Goal: Information Seeking & Learning: Learn about a topic

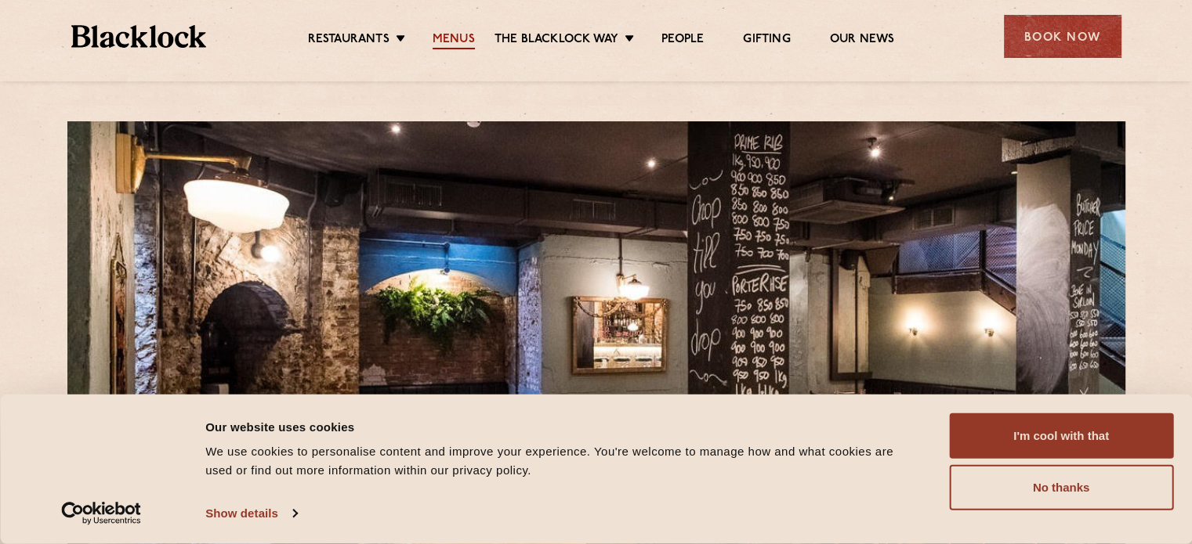
click at [445, 35] on link "Menus" at bounding box center [453, 40] width 42 height 17
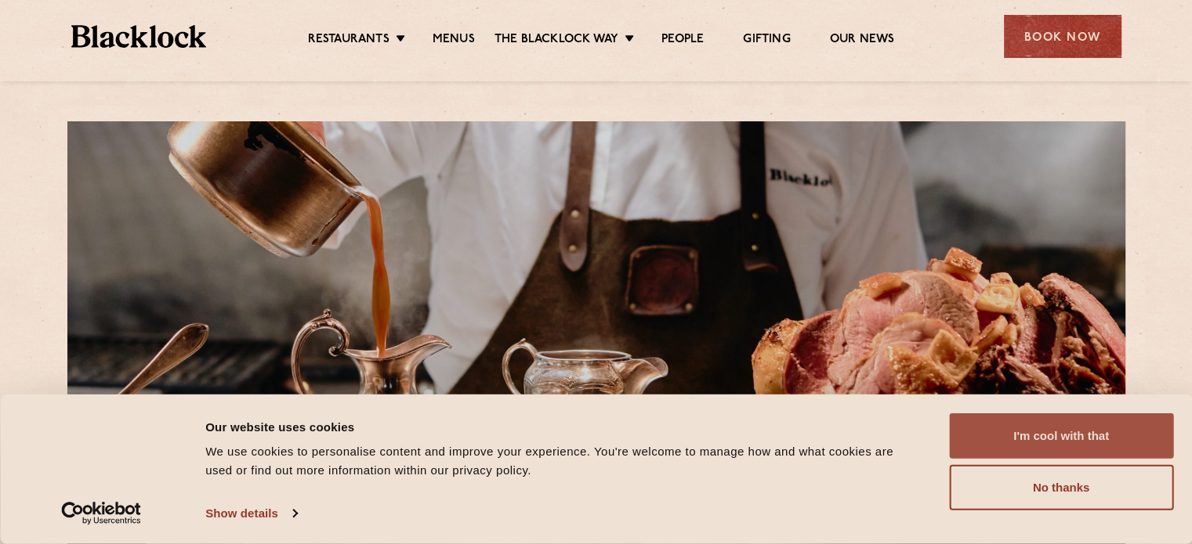
click at [1024, 435] on button "I'm cool with that" at bounding box center [1061, 436] width 224 height 45
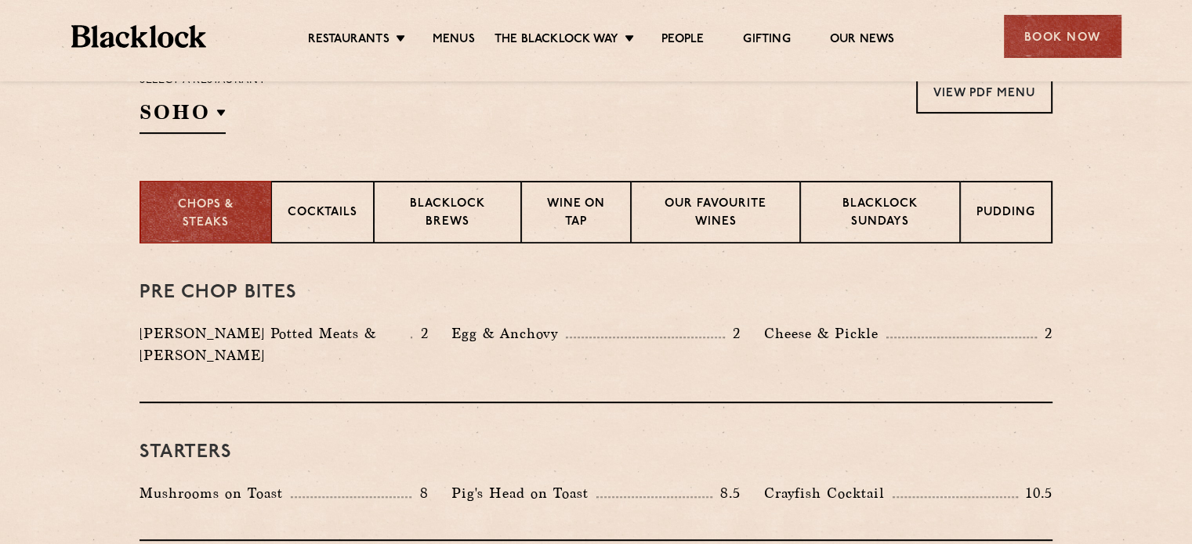
scroll to position [548, 0]
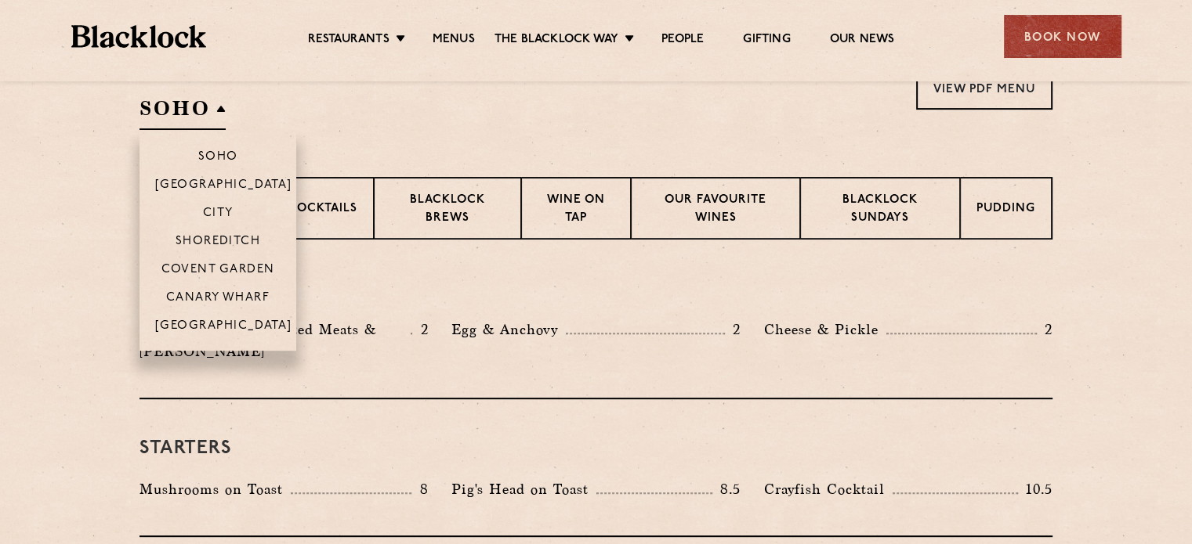
click at [191, 104] on h2 "SOHO" at bounding box center [182, 112] width 86 height 35
click at [226, 212] on p "City" at bounding box center [218, 215] width 31 height 16
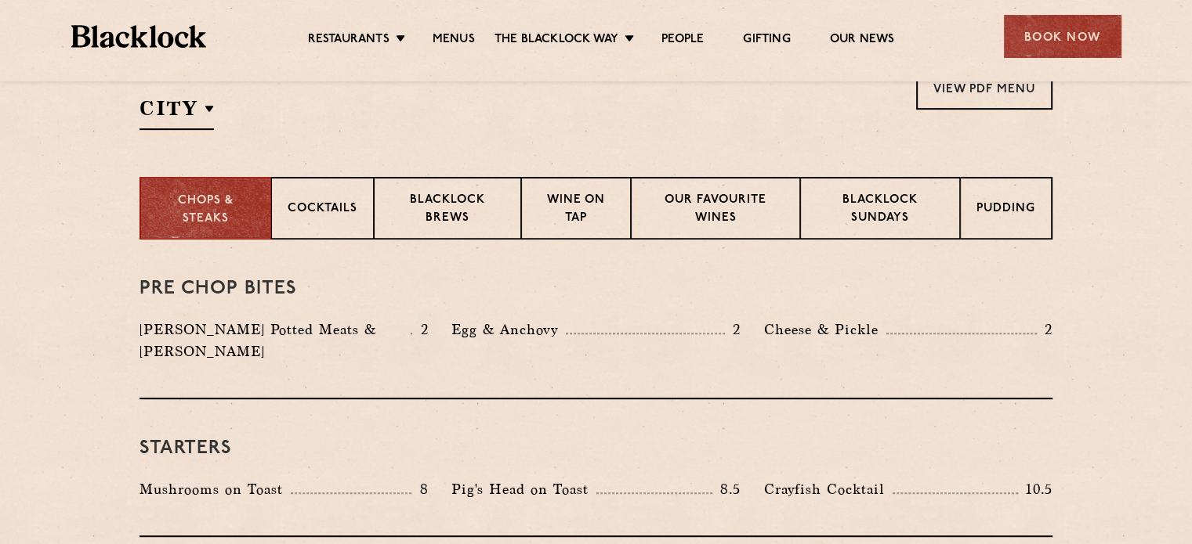
click at [215, 108] on div "Select a restaurant City [GEOGRAPHIC_DATA] [GEOGRAPHIC_DATA] [GEOGRAPHIC_DATA] …" at bounding box center [202, 98] width 126 height 63
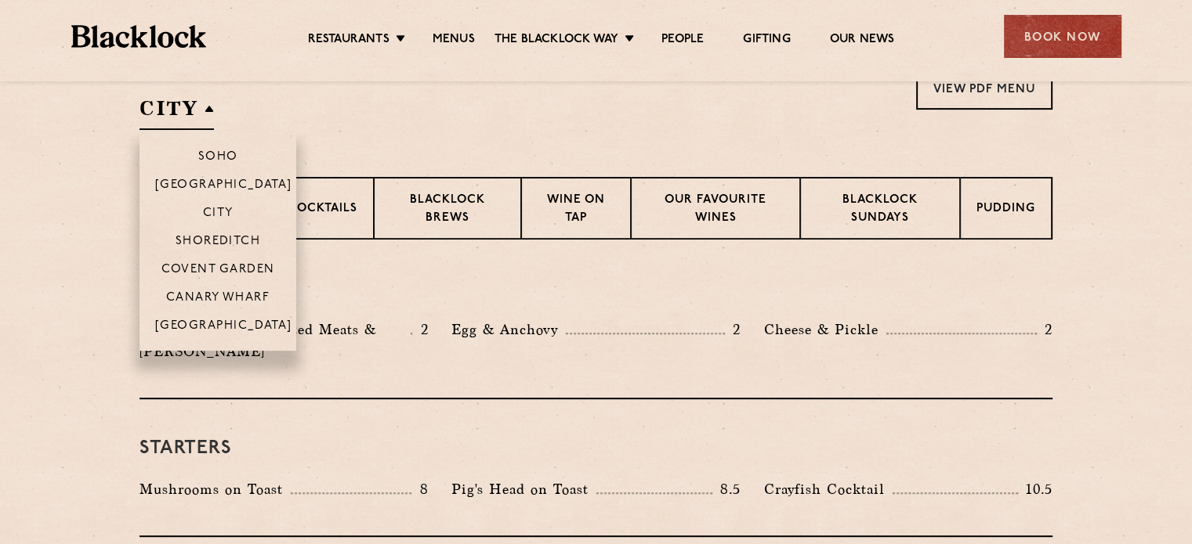
click at [207, 109] on h2 "City" at bounding box center [176, 112] width 74 height 35
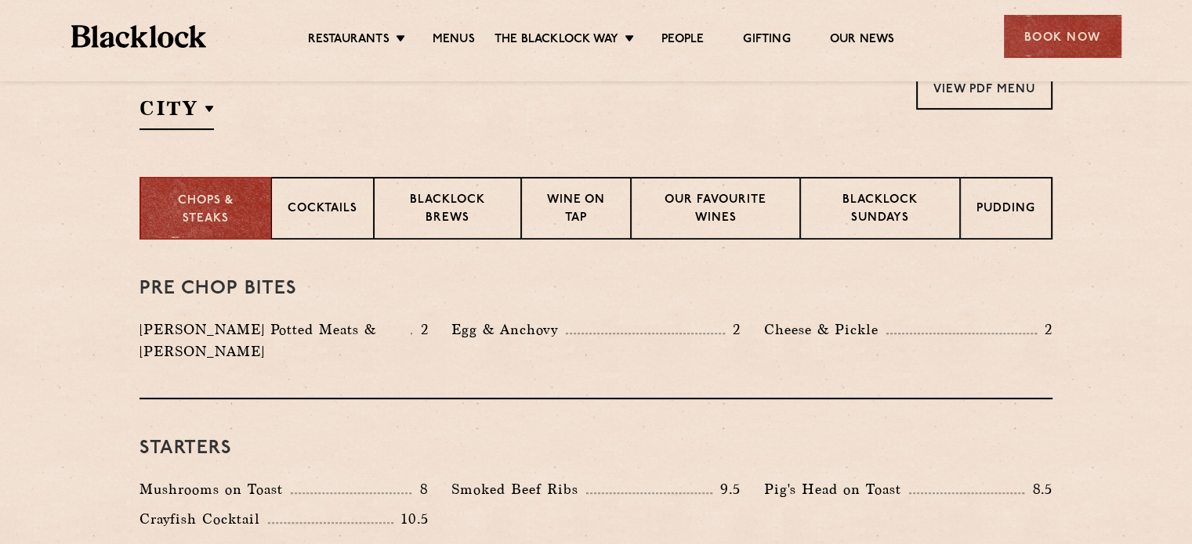
click at [324, 114] on div "Select a restaurant City [GEOGRAPHIC_DATA] [GEOGRAPHIC_DATA] [GEOGRAPHIC_DATA] …" at bounding box center [595, 98] width 913 height 63
click at [441, 206] on p "Blacklock Brews" at bounding box center [447, 210] width 114 height 37
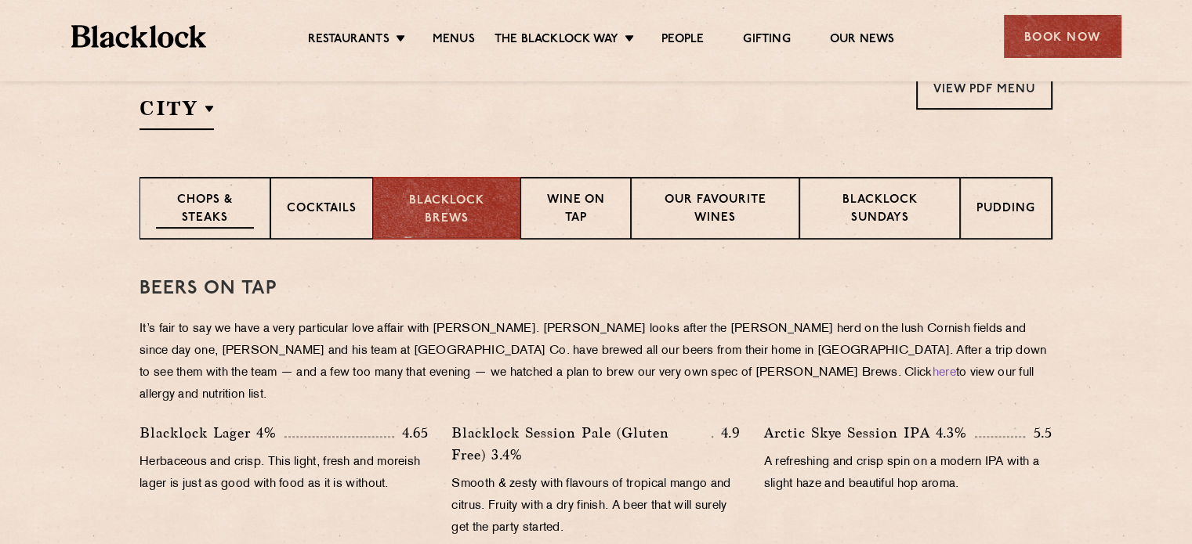
click at [215, 214] on p "Chops & Steaks" at bounding box center [205, 210] width 98 height 37
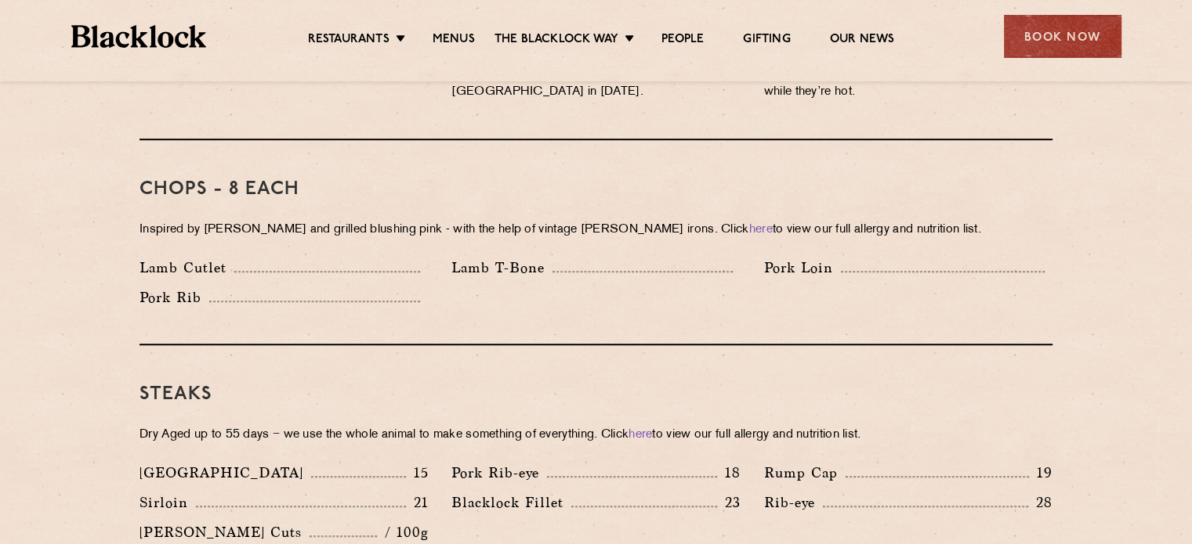
scroll to position [1018, 0]
